Goal: Communication & Community: Share content

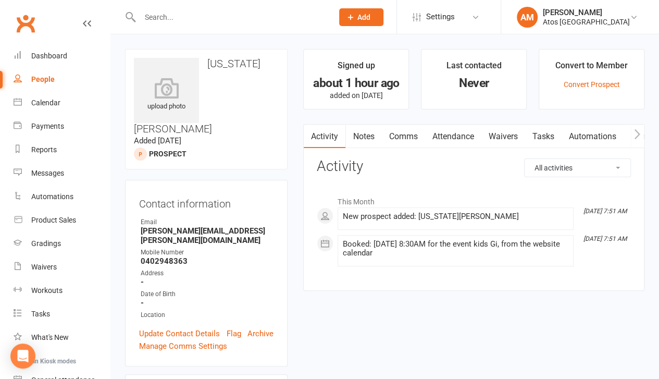
click at [177, 306] on div "Contact information Owner Email [PERSON_NAME][EMAIL_ADDRESS][PERSON_NAME][DOMAI…" at bounding box center [206, 273] width 163 height 187
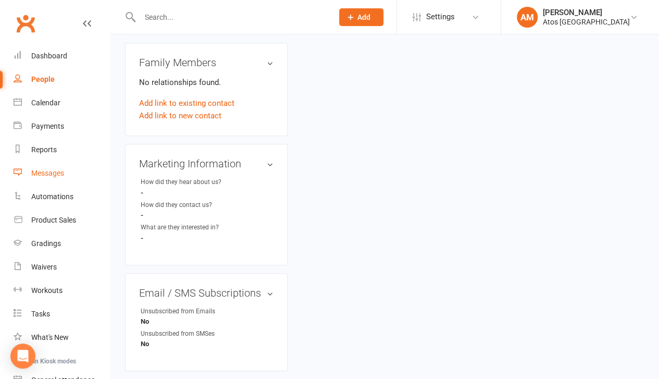
click at [46, 169] on div "Messages" at bounding box center [47, 173] width 33 height 8
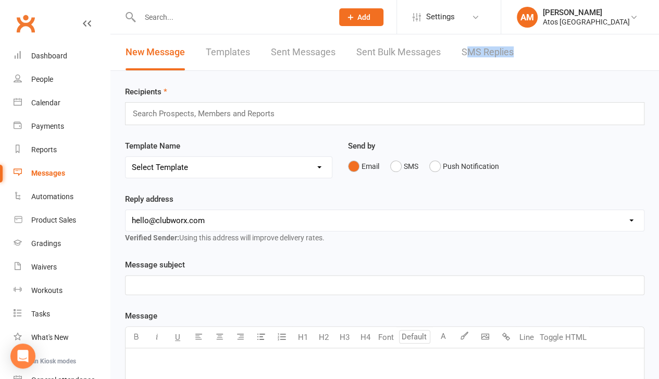
drag, startPoint x: 658, startPoint y: 60, endPoint x: 464, endPoint y: 65, distance: 193.9
click at [464, 65] on div "New Message Templates Sent Messages Sent Bulk Messages SMS Replies" at bounding box center [384, 52] width 549 height 36
click at [435, 112] on div "Search Prospects, Members and Reports" at bounding box center [385, 113] width 520 height 23
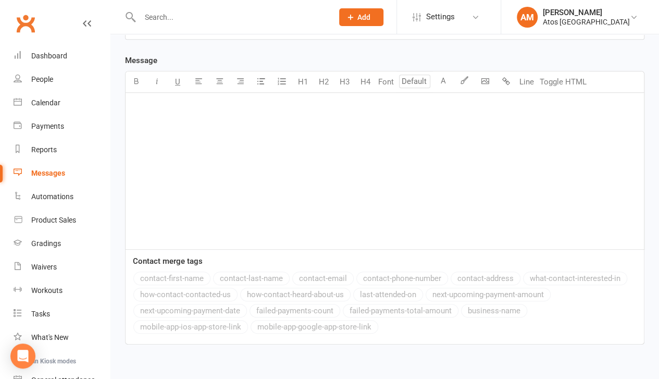
click at [390, 315] on div "contact-first-name contact-last-name contact-email contact-phone-number contact…" at bounding box center [388, 304] width 511 height 65
